Goal: Task Accomplishment & Management: Manage account settings

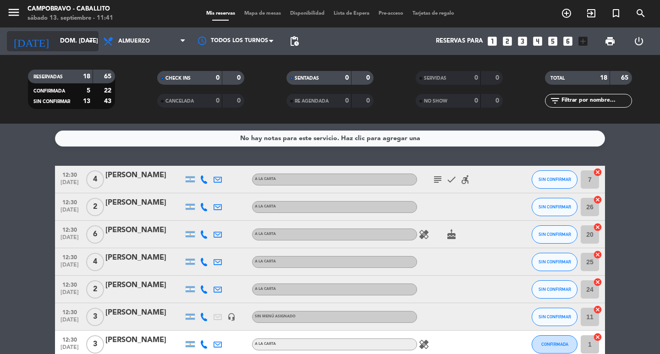
click at [84, 45] on input "dom. [DATE]" at bounding box center [95, 41] width 81 height 16
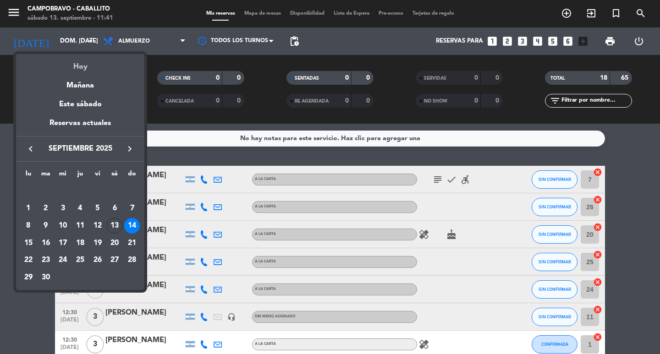
scroll to position [275, 0]
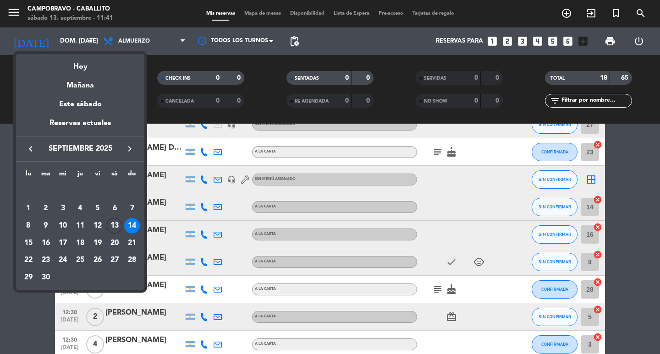
click at [86, 62] on div "Hoy" at bounding box center [80, 63] width 128 height 19
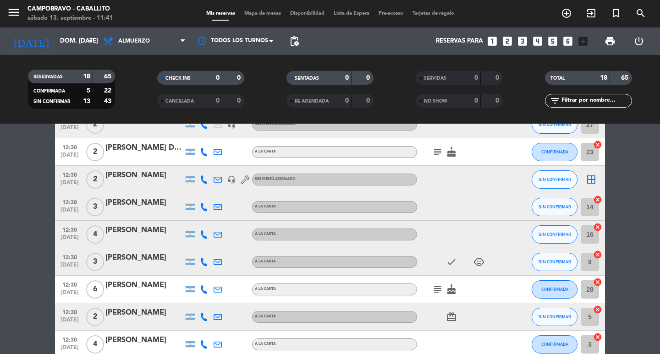
type input "sáb. [DATE]"
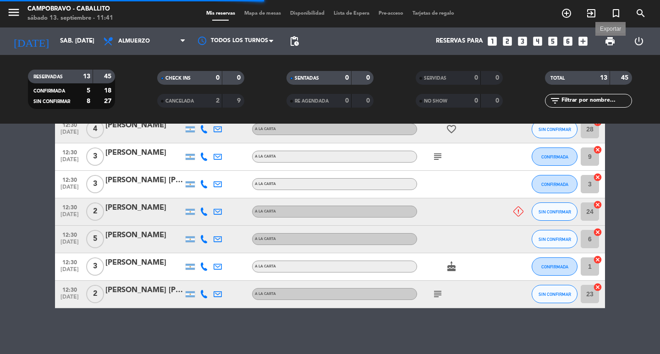
scroll to position [251, 0]
click at [608, 38] on span "print" at bounding box center [609, 41] width 11 height 11
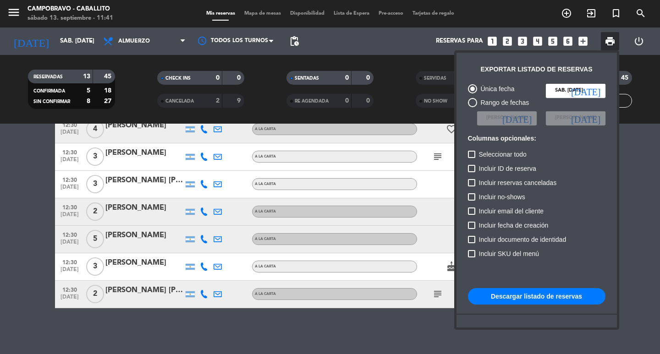
click at [564, 292] on button "Descargar listado de reservas" at bounding box center [536, 296] width 137 height 16
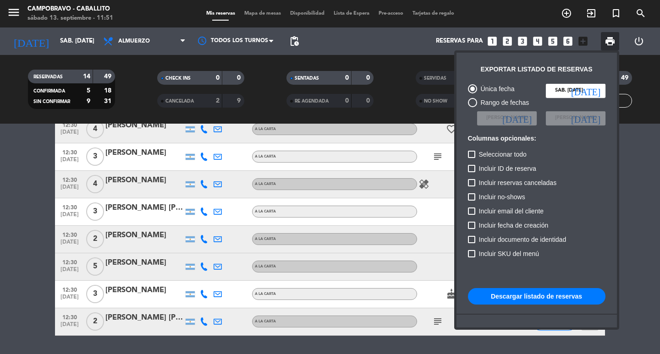
scroll to position [278, 0]
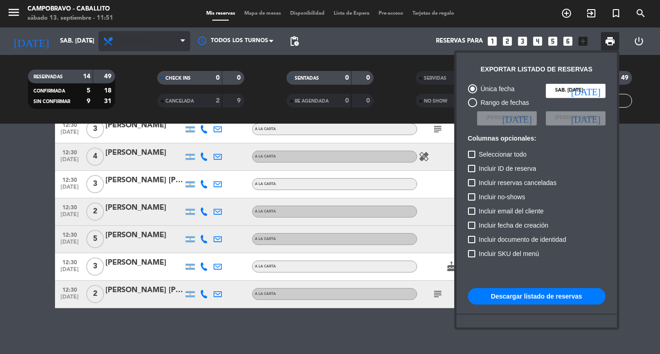
click at [181, 40] on div at bounding box center [330, 177] width 660 height 354
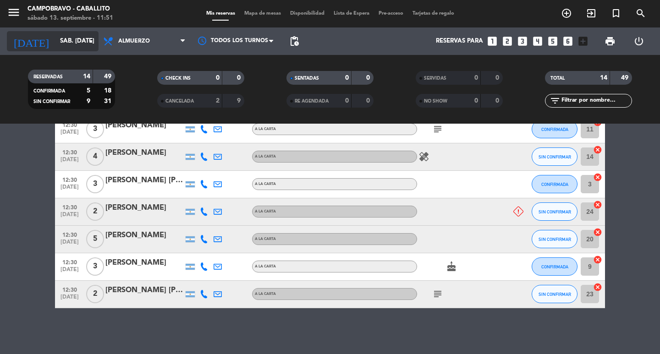
click at [92, 44] on icon "arrow_drop_down" at bounding box center [90, 41] width 11 height 11
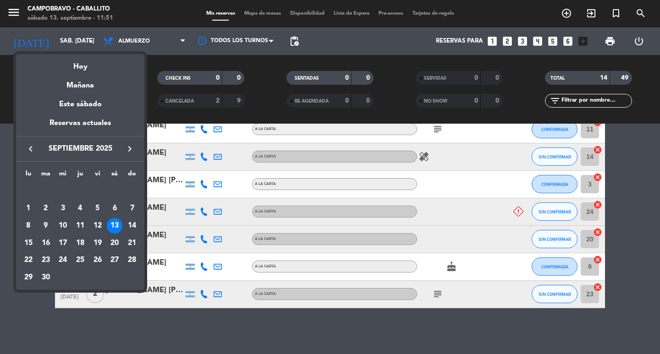
click at [185, 41] on div at bounding box center [330, 177] width 660 height 354
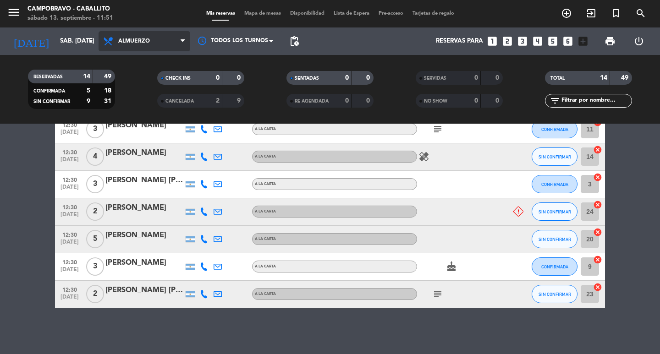
click at [172, 43] on span "Almuerzo" at bounding box center [145, 41] width 92 height 20
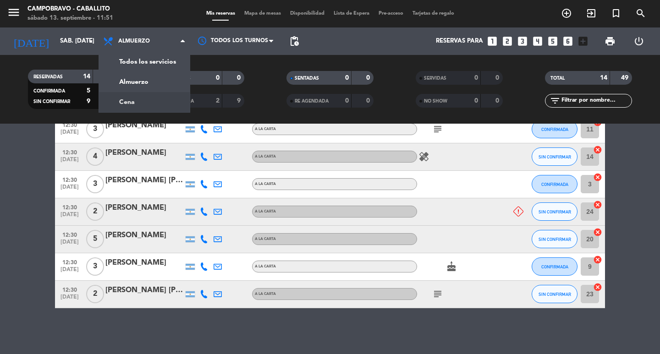
drag, startPoint x: 134, startPoint y: 104, endPoint x: 138, endPoint y: 103, distance: 4.7
click at [137, 103] on div "menu Campobravo - caballito sábado 13. septiembre - 11:51 Mis reservas Mapa de …" at bounding box center [330, 62] width 660 height 124
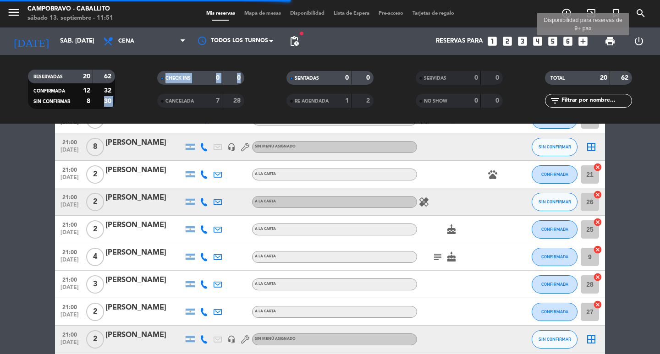
scroll to position [275, 0]
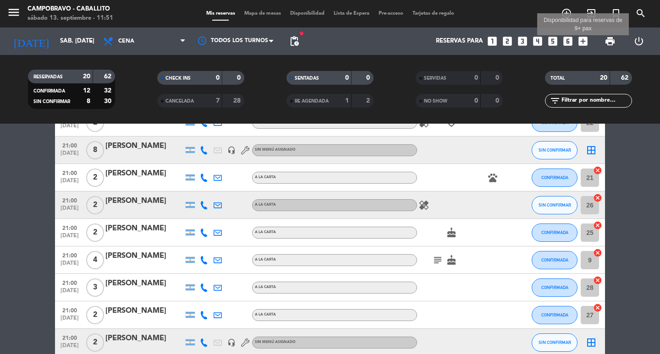
click at [583, 43] on icon "add_box" at bounding box center [583, 41] width 12 height 12
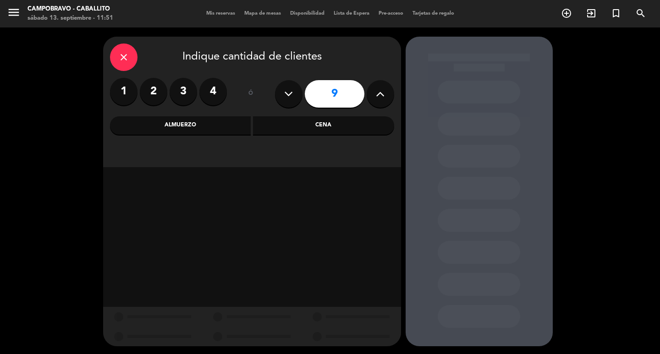
click at [292, 91] on icon at bounding box center [288, 94] width 9 height 14
type input "8"
click at [322, 125] on div "Cena" at bounding box center [323, 125] width 141 height 18
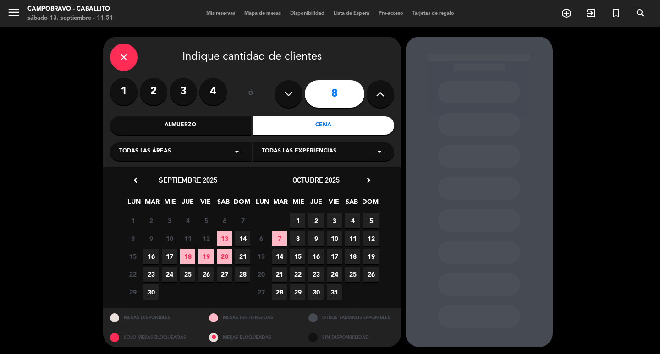
click at [225, 236] on span "13" at bounding box center [224, 238] width 15 height 15
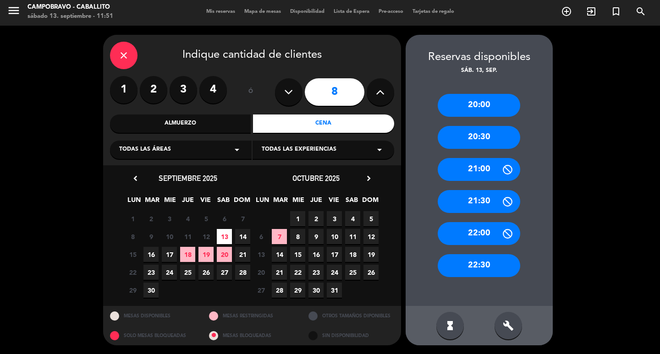
click at [484, 200] on div "21:30" at bounding box center [479, 201] width 82 height 23
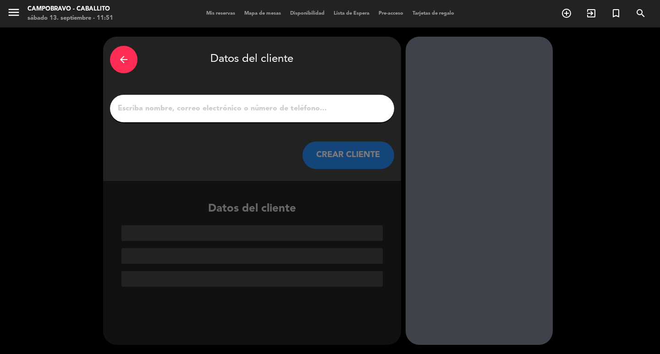
scroll to position [0, 0]
click at [132, 108] on input "1" at bounding box center [252, 108] width 270 height 13
click at [6, 70] on div "arrow_back Datos del cliente CREAR CLIENTE Datos del cliente" at bounding box center [330, 190] width 660 height 327
click at [13, 15] on icon "menu" at bounding box center [14, 12] width 14 height 14
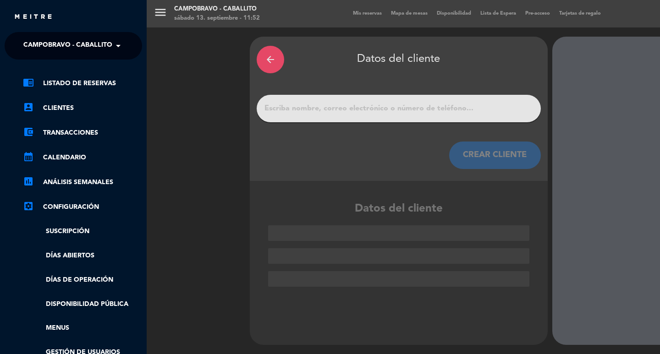
click at [199, 109] on div "menu Campobravo - caballito sábado 13. septiembre - 11:52 Mis reservas Mapa de …" at bounding box center [477, 177] width 660 height 354
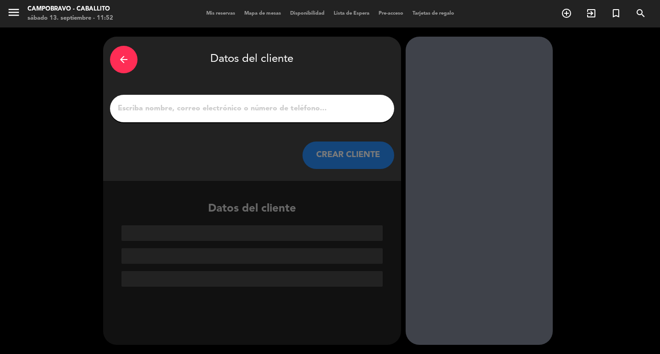
drag, startPoint x: 129, startPoint y: 58, endPoint x: 125, endPoint y: 60, distance: 4.7
click at [127, 58] on icon "arrow_back" at bounding box center [123, 59] width 11 height 11
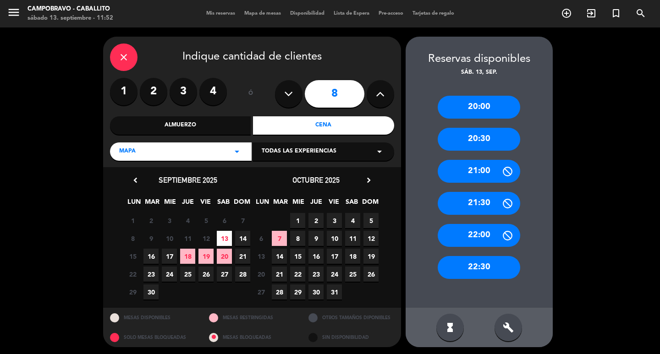
drag, startPoint x: 128, startPoint y: 55, endPoint x: 128, endPoint y: 60, distance: 4.6
click at [128, 56] on icon "close" at bounding box center [123, 57] width 11 height 11
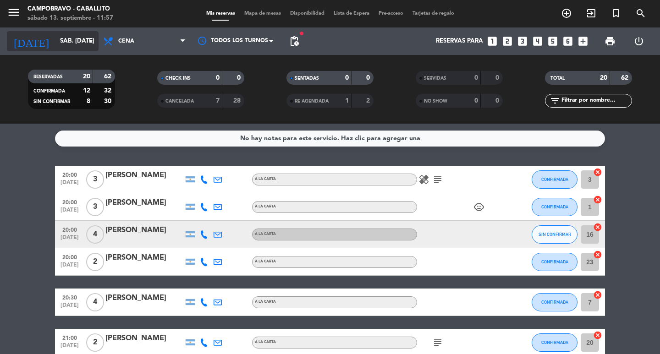
click at [56, 40] on input "sáb. [DATE]" at bounding box center [95, 41] width 81 height 16
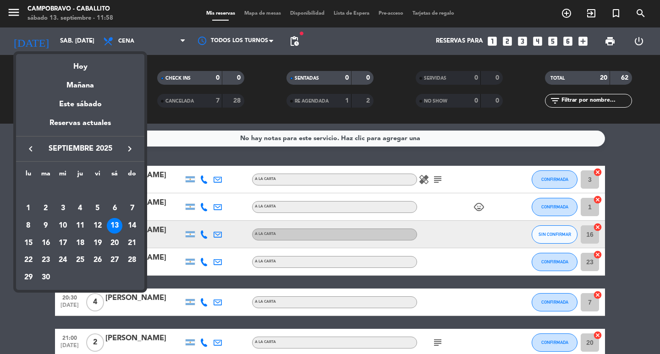
click at [3, 184] on div at bounding box center [330, 177] width 660 height 354
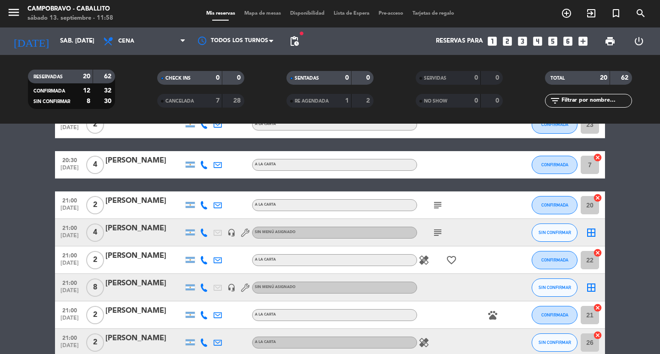
scroll to position [183, 0]
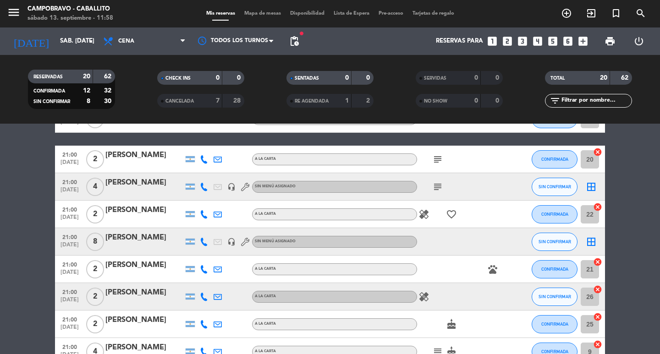
click at [116, 237] on div "[PERSON_NAME]" at bounding box center [144, 238] width 78 height 12
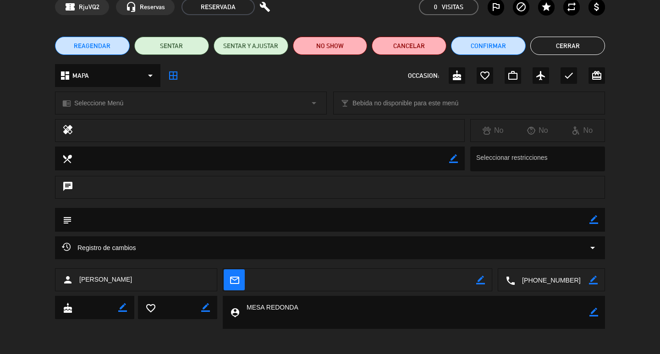
scroll to position [0, 0]
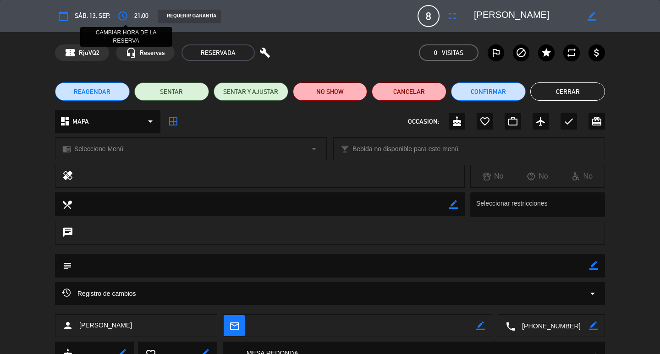
click at [131, 16] on button "access_time" at bounding box center [123, 16] width 16 height 16
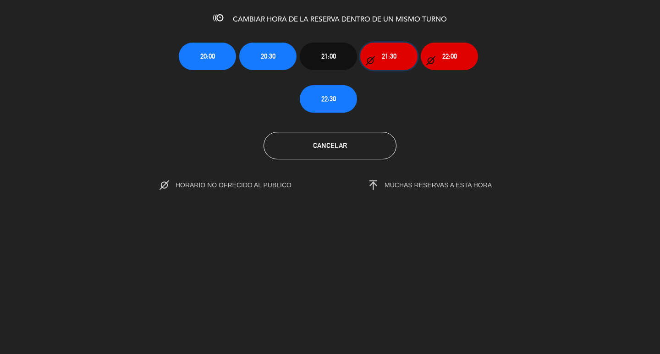
click at [390, 58] on span "21:30" at bounding box center [389, 56] width 15 height 11
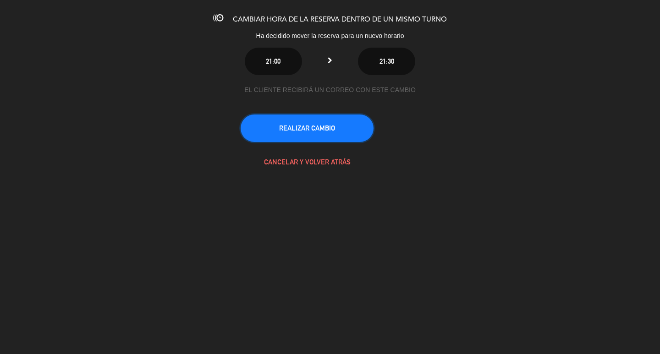
click at [315, 128] on button "REALIZAR CAMBIO" at bounding box center [307, 128] width 133 height 27
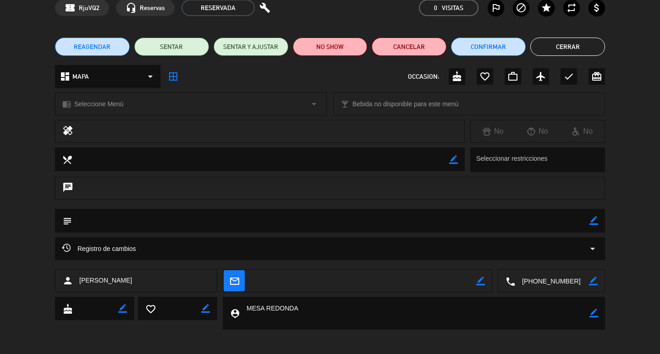
scroll to position [48, 0]
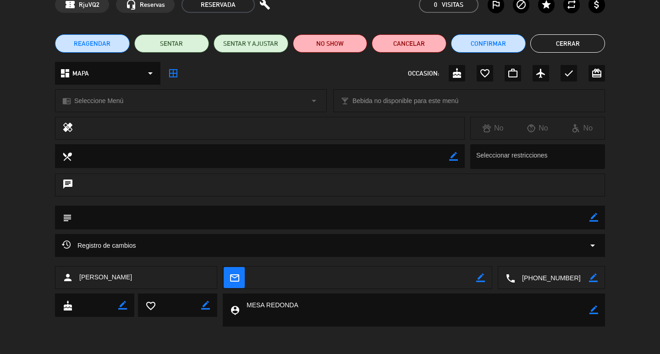
click at [112, 213] on textarea at bounding box center [330, 217] width 517 height 23
click at [588, 214] on textarea at bounding box center [330, 217] width 517 height 23
click at [593, 216] on icon "border_color" at bounding box center [593, 217] width 9 height 9
click at [562, 217] on textarea at bounding box center [330, 217] width 517 height 23
type textarea "21.15"
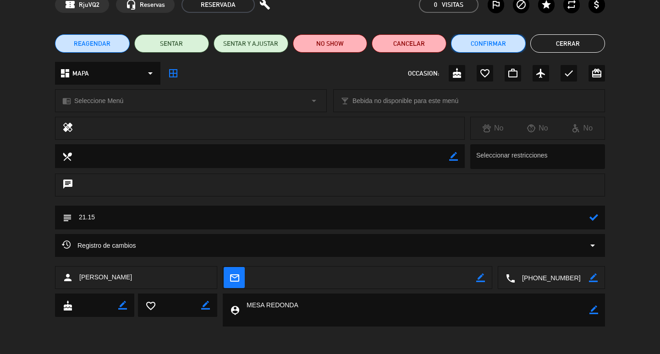
click at [491, 44] on button "Confirmar" at bounding box center [488, 43] width 75 height 18
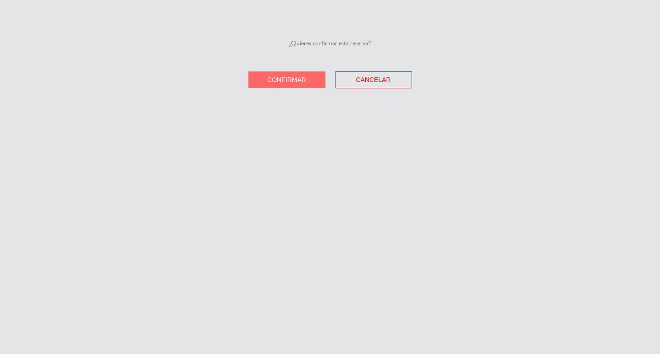
click at [302, 78] on span "Confirmar" at bounding box center [286, 79] width 39 height 7
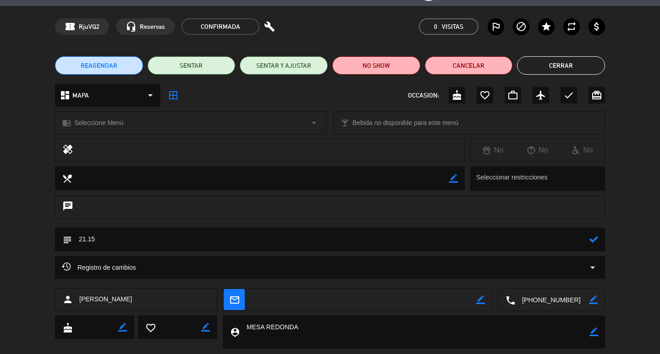
scroll to position [0, 0]
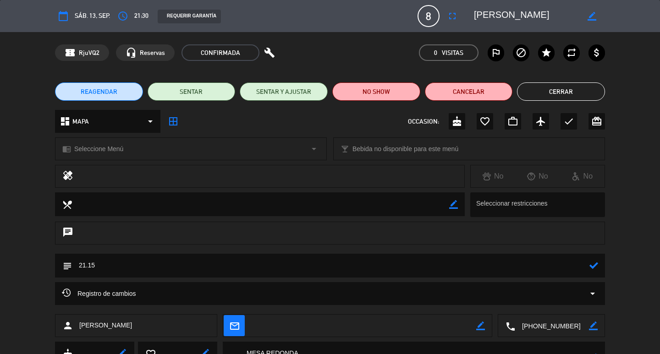
click at [571, 93] on button "Cerrar" at bounding box center [561, 91] width 88 height 18
